Goal: Transaction & Acquisition: Purchase product/service

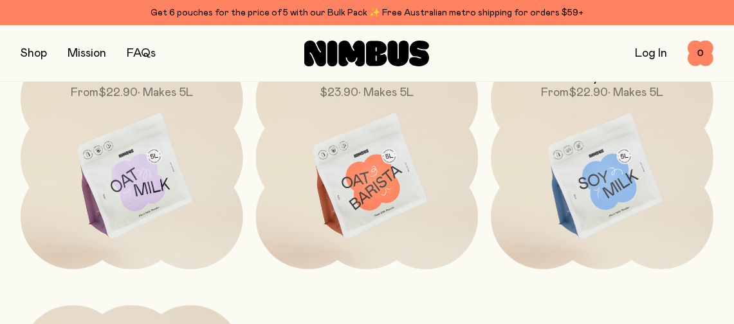
scroll to position [3682, 0]
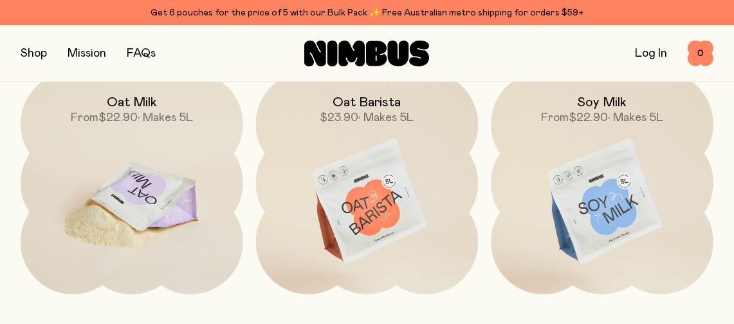
click at [158, 190] on img at bounding box center [132, 201] width 223 height 261
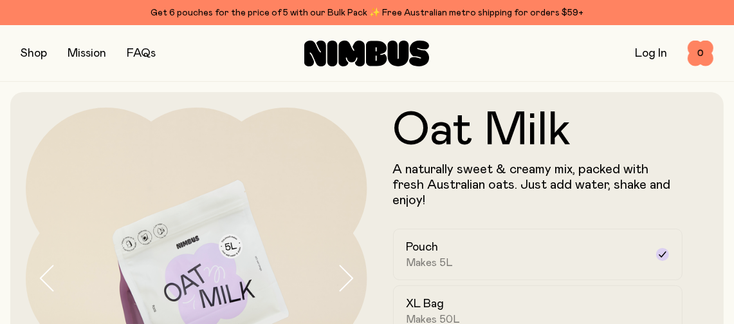
scroll to position [132, 0]
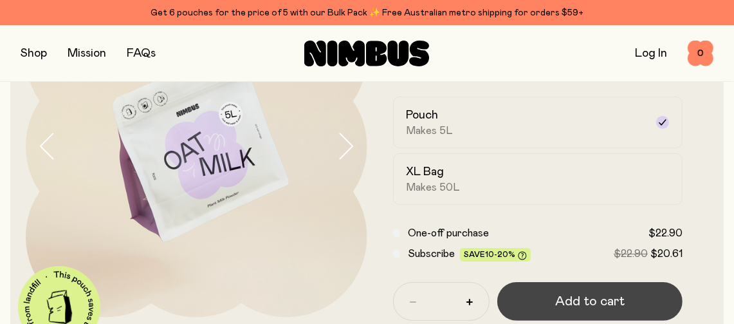
click at [571, 292] on span "Add to cart" at bounding box center [589, 301] width 69 height 18
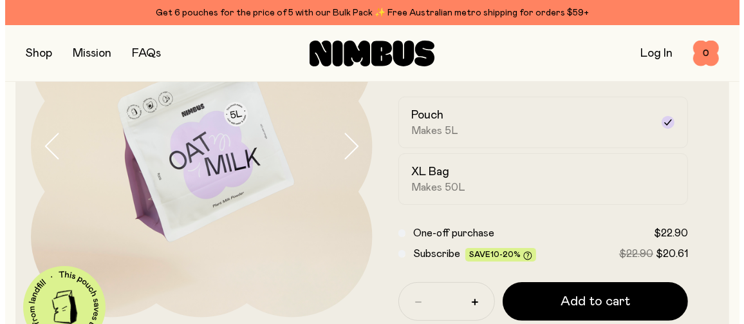
scroll to position [0, 0]
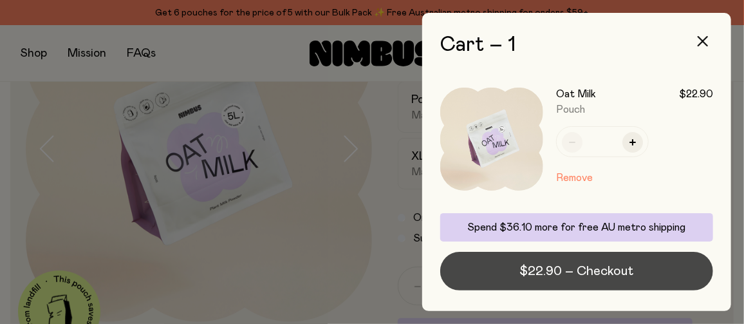
click at [629, 271] on span "$22.90 – Checkout" at bounding box center [577, 271] width 114 height 18
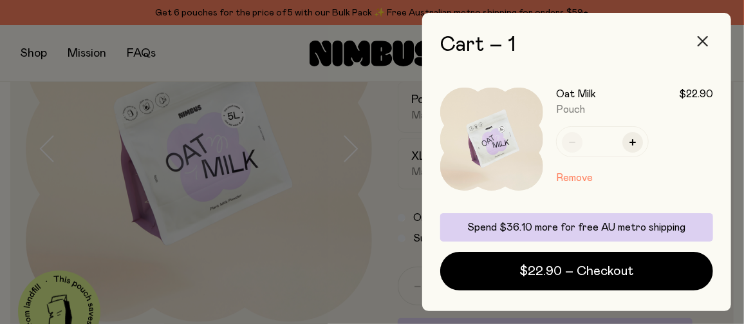
click at [704, 39] on icon "button" at bounding box center [702, 41] width 10 height 10
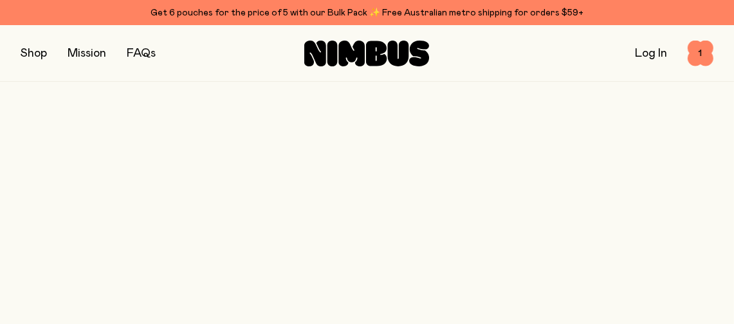
scroll to position [3682, 0]
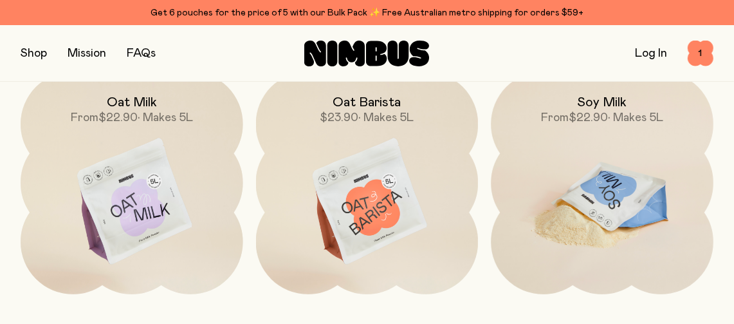
click at [609, 188] on img at bounding box center [602, 201] width 223 height 261
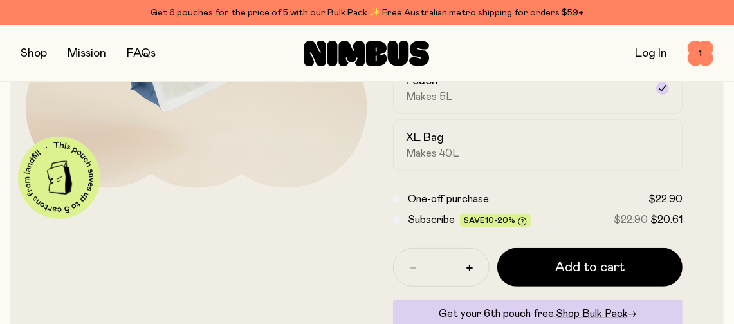
scroll to position [306, 0]
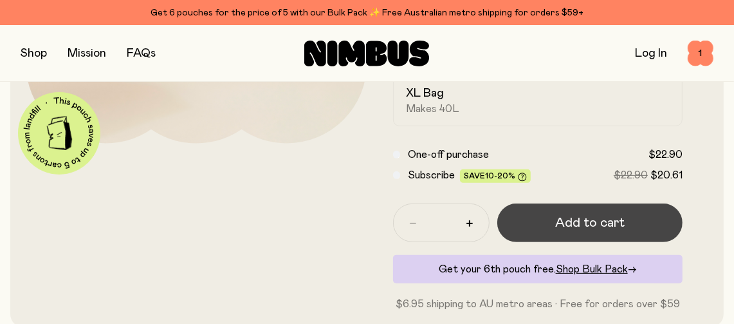
click at [616, 225] on span "Add to cart" at bounding box center [589, 223] width 69 height 18
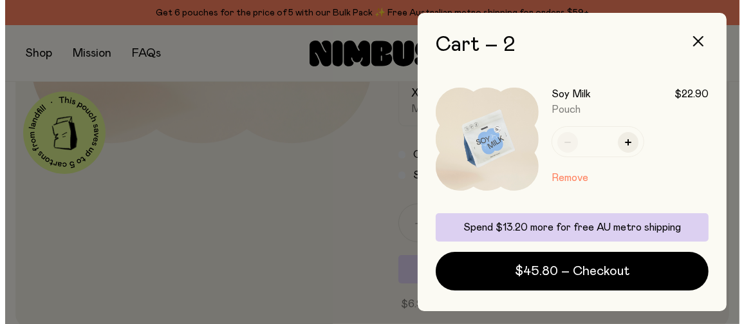
scroll to position [0, 0]
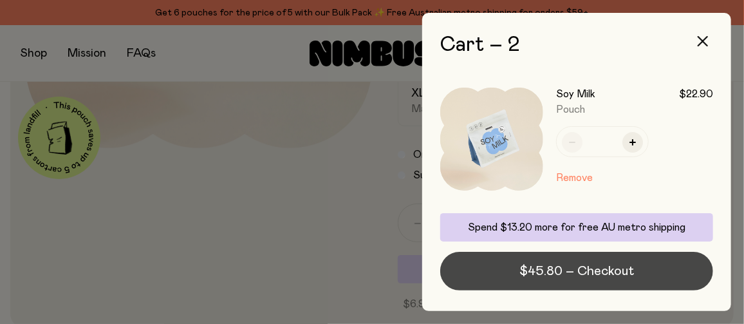
click at [638, 270] on button "$45.80 – Checkout" at bounding box center [576, 271] width 273 height 39
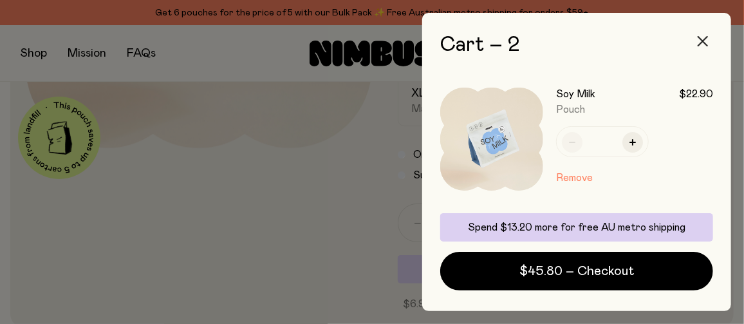
click at [700, 41] on icon "button" at bounding box center [702, 41] width 10 height 10
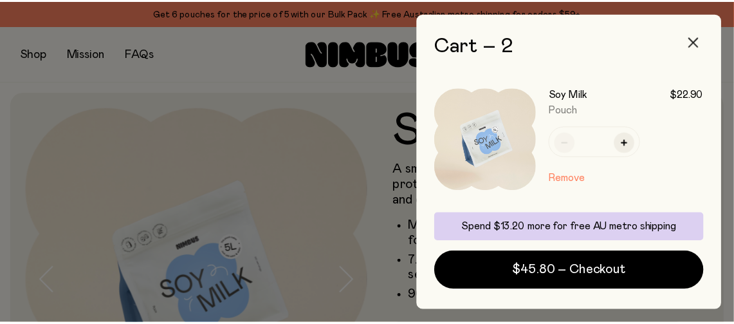
scroll to position [306, 0]
